Goal: Entertainment & Leisure: Consume media (video, audio)

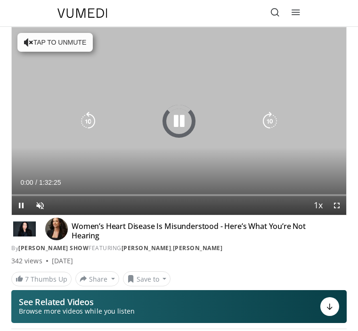
click at [59, 37] on div "10 seconds Tap to unmute" at bounding box center [179, 121] width 334 height 188
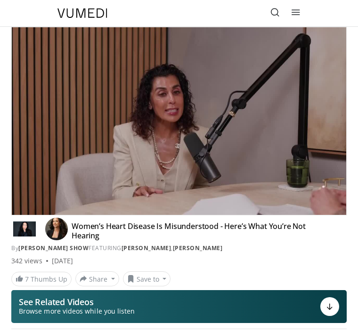
click at [174, 123] on icon "Video Player" at bounding box center [178, 121] width 19 height 19
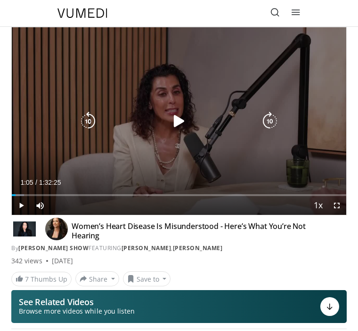
click at [176, 123] on icon "Video Player" at bounding box center [178, 121] width 19 height 19
click at [184, 120] on icon "Video Player" at bounding box center [178, 121] width 19 height 19
click at [181, 125] on icon "Video Player" at bounding box center [178, 121] width 19 height 19
click at [269, 118] on icon "Video Player" at bounding box center [269, 121] width 19 height 19
click at [270, 126] on icon "Video Player" at bounding box center [269, 121] width 19 height 19
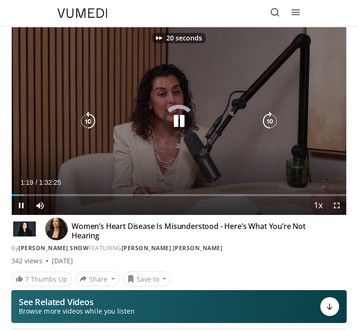
click at [270, 123] on icon "Video Player" at bounding box center [269, 121] width 19 height 19
click at [267, 124] on icon "Video Player" at bounding box center [269, 121] width 19 height 19
click at [271, 115] on icon "Video Player" at bounding box center [269, 121] width 19 height 19
click at [268, 122] on icon "Video Player" at bounding box center [269, 121] width 19 height 19
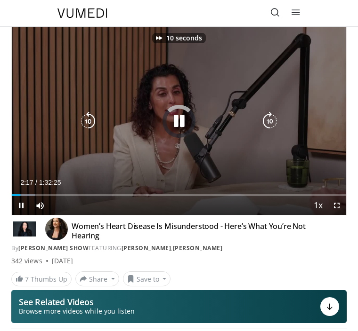
click at [267, 123] on icon "Video Player" at bounding box center [269, 121] width 19 height 19
click at [269, 120] on icon "Video Player" at bounding box center [269, 121] width 19 height 19
click at [268, 120] on icon "Video Player" at bounding box center [269, 121] width 19 height 19
click at [270, 123] on icon "Video Player" at bounding box center [269, 121] width 19 height 19
click at [272, 121] on icon "Video Player" at bounding box center [269, 121] width 19 height 19
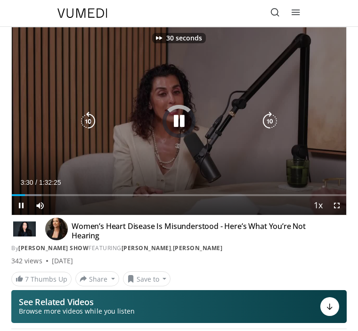
click at [267, 125] on icon "Video Player" at bounding box center [269, 121] width 19 height 19
click at [269, 124] on icon "Video Player" at bounding box center [269, 121] width 19 height 19
click at [271, 122] on icon "Video Player" at bounding box center [269, 121] width 19 height 19
click at [180, 122] on icon "Video Player" at bounding box center [178, 121] width 19 height 19
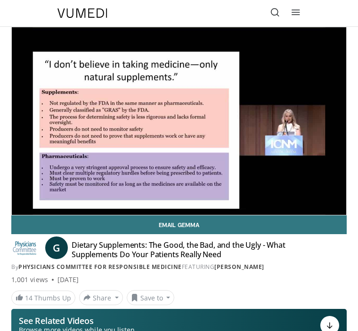
click at [273, 120] on icon "Video Player" at bounding box center [269, 121] width 19 height 19
click at [273, 119] on icon "Video Player" at bounding box center [269, 121] width 19 height 19
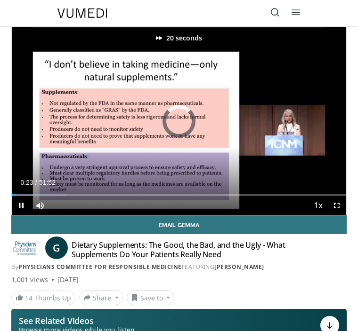
click at [272, 121] on icon "Video Player" at bounding box center [269, 121] width 19 height 19
click at [273, 121] on icon "Video Player" at bounding box center [269, 121] width 19 height 19
click at [272, 122] on icon "Video Player" at bounding box center [269, 121] width 19 height 19
click at [273, 123] on icon "Video Player" at bounding box center [269, 121] width 19 height 19
click at [273, 122] on icon "Video Player" at bounding box center [269, 121] width 19 height 19
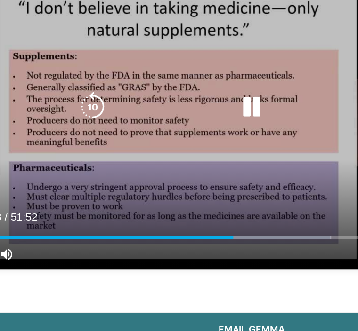
click at [169, 91] on icon "Video Player" at bounding box center [178, 100] width 19 height 19
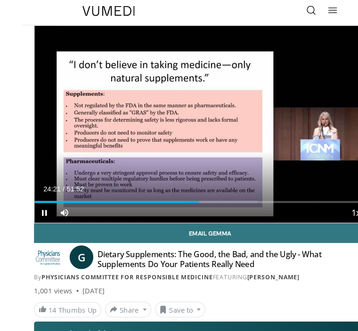
scroll to position [3, 0]
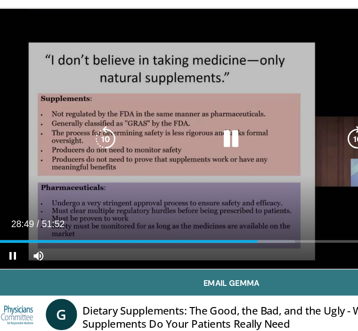
click at [169, 109] on icon "Video Player" at bounding box center [178, 118] width 19 height 19
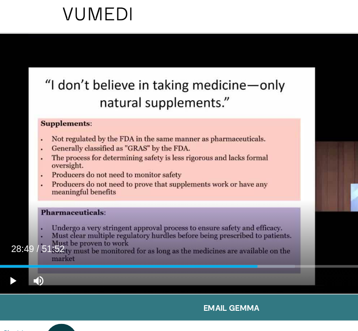
scroll to position [0, 0]
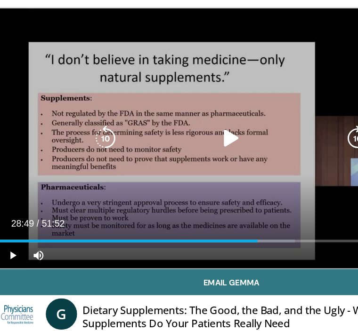
click at [171, 112] on icon "Video Player" at bounding box center [178, 121] width 19 height 19
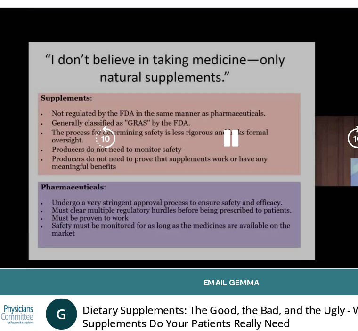
click at [104, 62] on div "70 seconds Tap to unmute" at bounding box center [179, 121] width 334 height 188
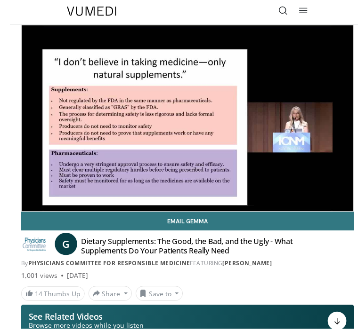
scroll to position [27, 0]
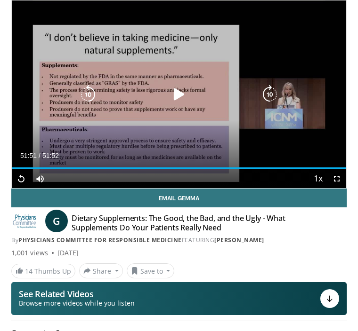
click at [156, 89] on div "Video Player" at bounding box center [179, 94] width 201 height 19
